Goal: Transaction & Acquisition: Purchase product/service

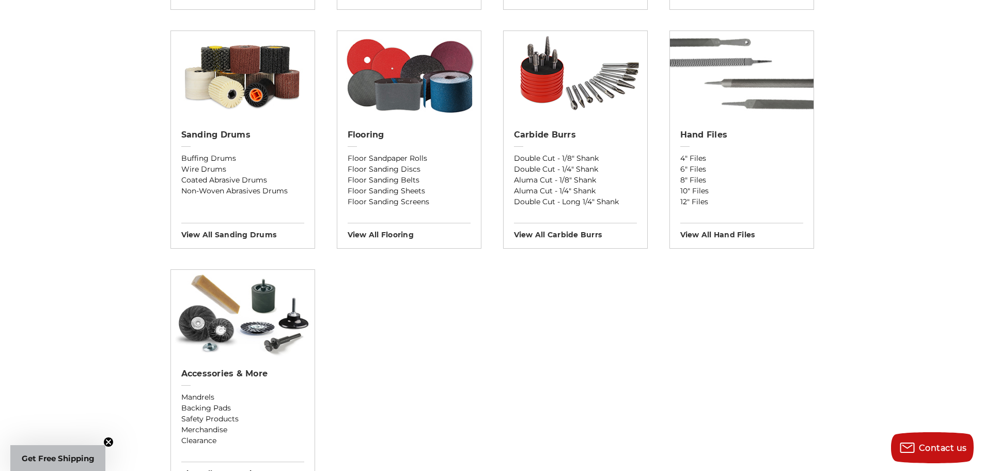
scroll to position [827, 0]
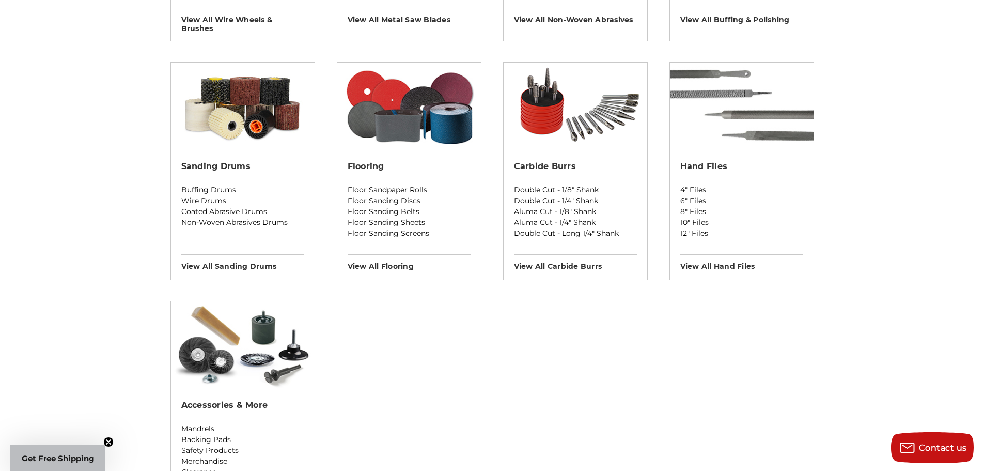
click at [397, 200] on link "Floor Sanding Discs" at bounding box center [409, 200] width 123 height 11
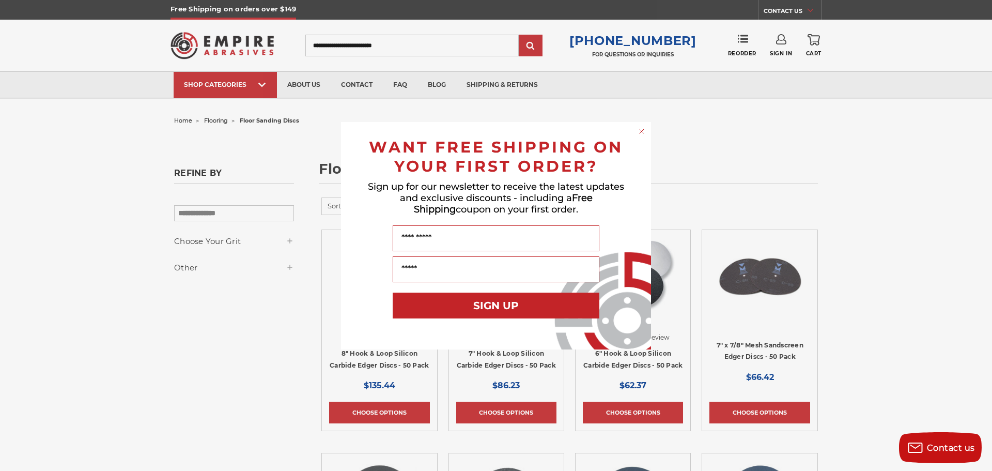
click at [640, 132] on circle "Close dialog" at bounding box center [642, 131] width 10 height 10
